Goal: Find contact information: Find contact information

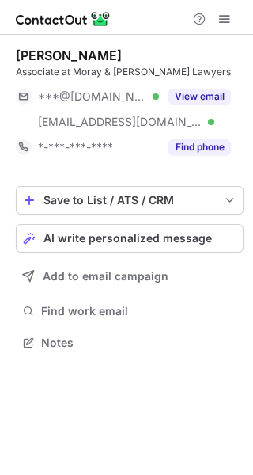
scroll to position [332, 253]
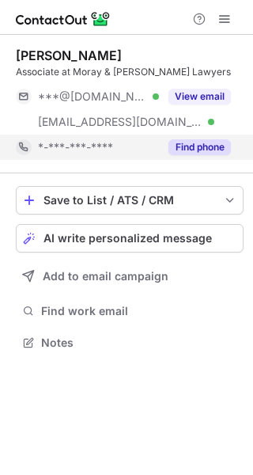
click at [174, 149] on button "Find phone" at bounding box center [200, 147] width 63 height 16
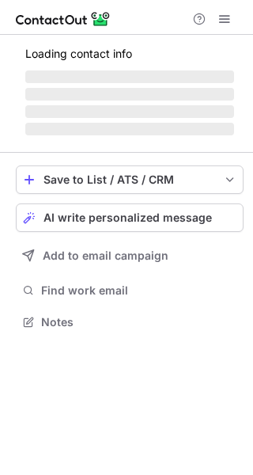
scroll to position [332, 253]
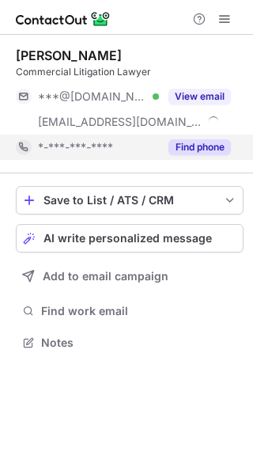
click at [204, 146] on button "Find phone" at bounding box center [200, 147] width 63 height 16
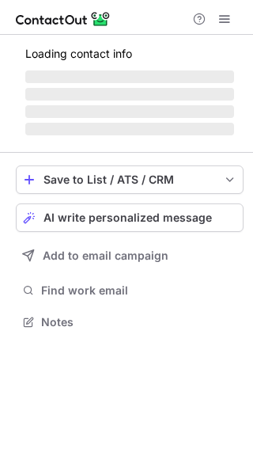
scroll to position [332, 253]
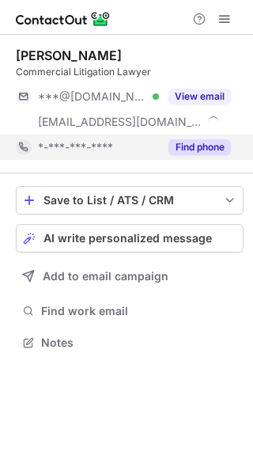
click at [197, 138] on div "Find phone" at bounding box center [195, 147] width 72 height 25
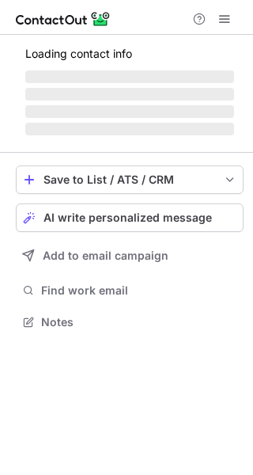
scroll to position [346, 253]
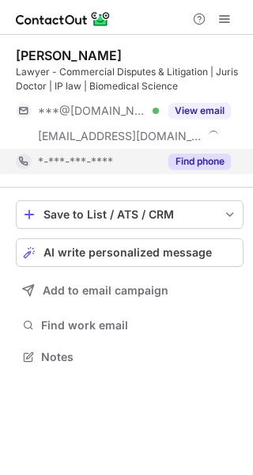
click at [199, 169] on button "Find phone" at bounding box center [200, 162] width 63 height 16
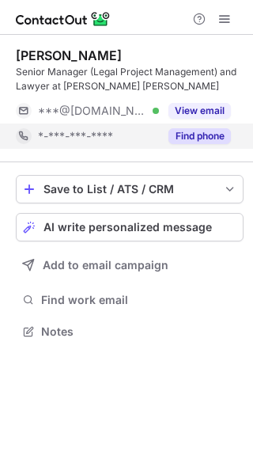
scroll to position [321, 253]
click at [192, 139] on button "Find phone" at bounding box center [200, 136] width 63 height 16
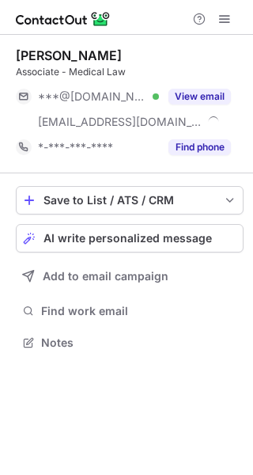
scroll to position [332, 253]
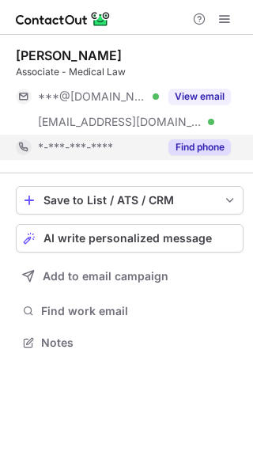
click at [193, 139] on button "Find phone" at bounding box center [200, 147] width 63 height 16
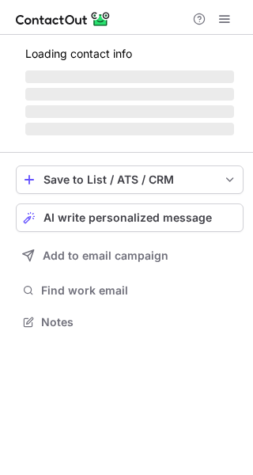
scroll to position [332, 253]
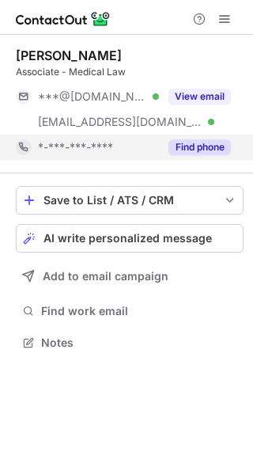
click at [214, 154] on button "Find phone" at bounding box center [200, 147] width 63 height 16
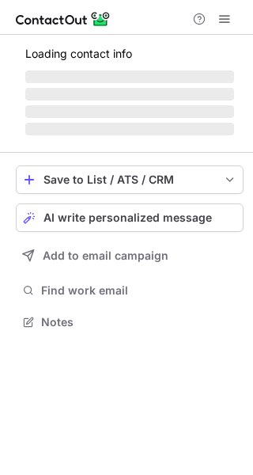
scroll to position [332, 253]
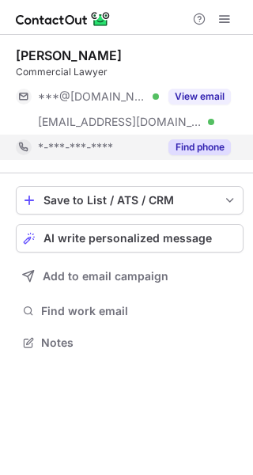
click at [223, 145] on button "Find phone" at bounding box center [200, 147] width 63 height 16
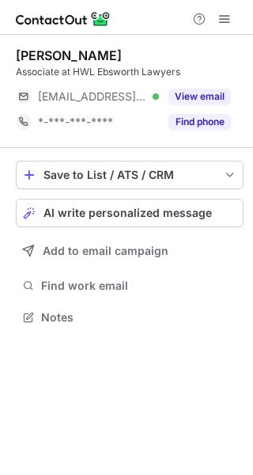
scroll to position [307, 253]
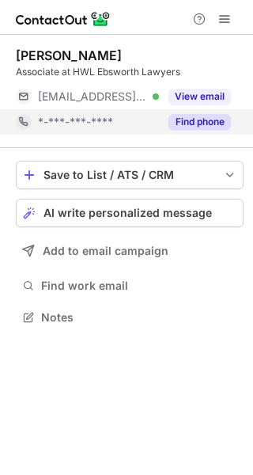
click at [225, 121] on button "Find phone" at bounding box center [200, 122] width 63 height 16
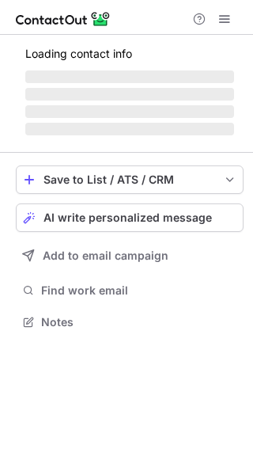
scroll to position [321, 253]
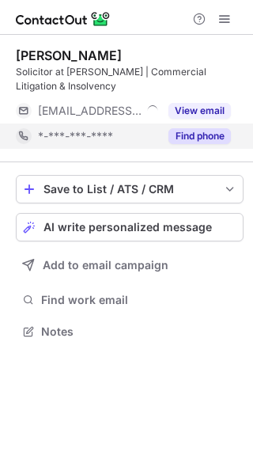
click at [187, 142] on button "Find phone" at bounding box center [200, 136] width 63 height 16
